Goal: Transaction & Acquisition: Purchase product/service

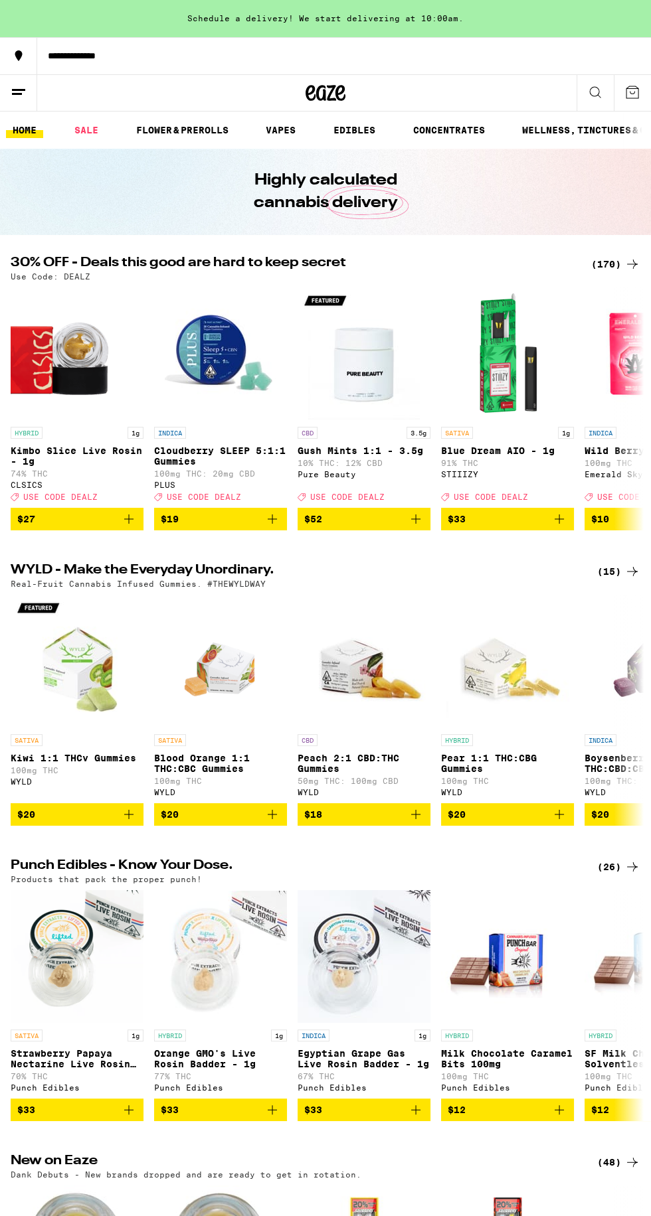
click at [609, 1007] on img "Open page for SF Milk Chocolate Solventless 100mg from Punch Edibles" at bounding box center [650, 956] width 133 height 133
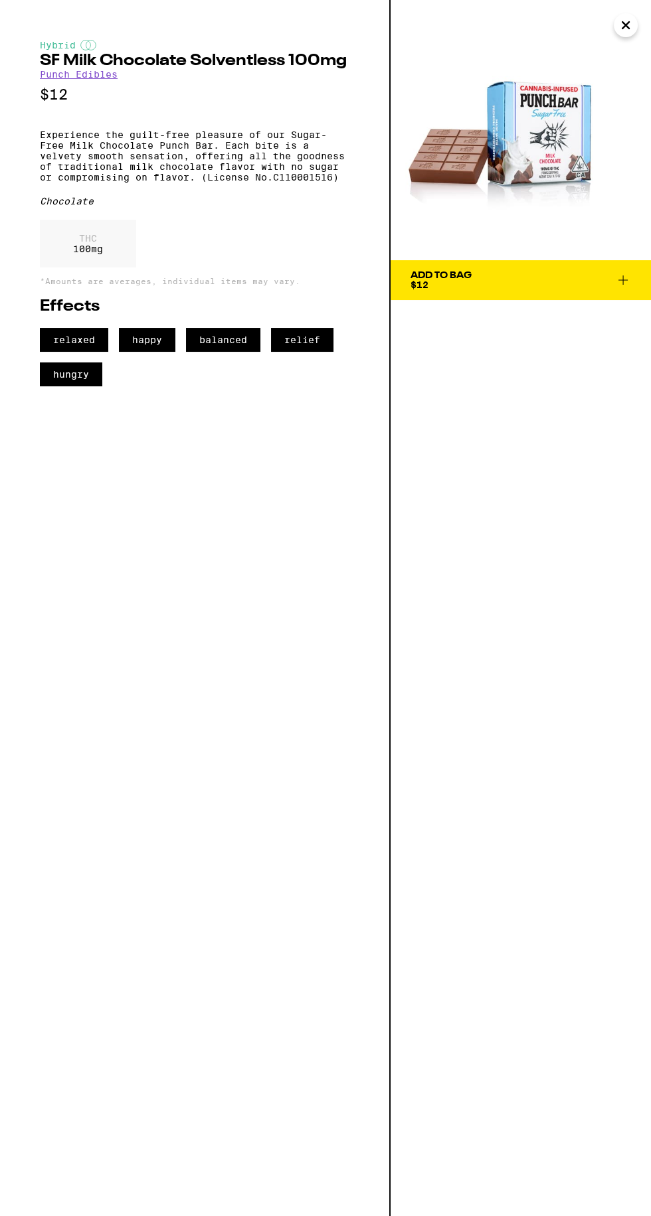
scroll to position [1559, 0]
